Goal: Task Accomplishment & Management: Manage account settings

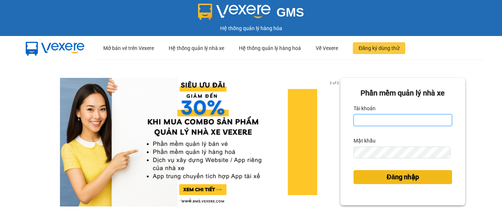
type input "thi.lienhung"
click at [409, 178] on span "Đăng nhập" at bounding box center [402, 177] width 32 height 10
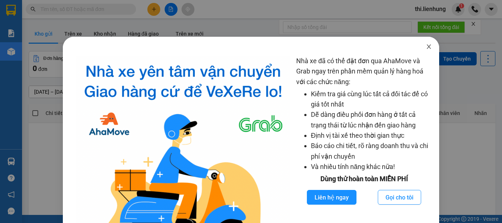
click at [427, 46] on icon "close" at bounding box center [429, 46] width 4 height 4
